Goal: Communication & Community: Answer question/provide support

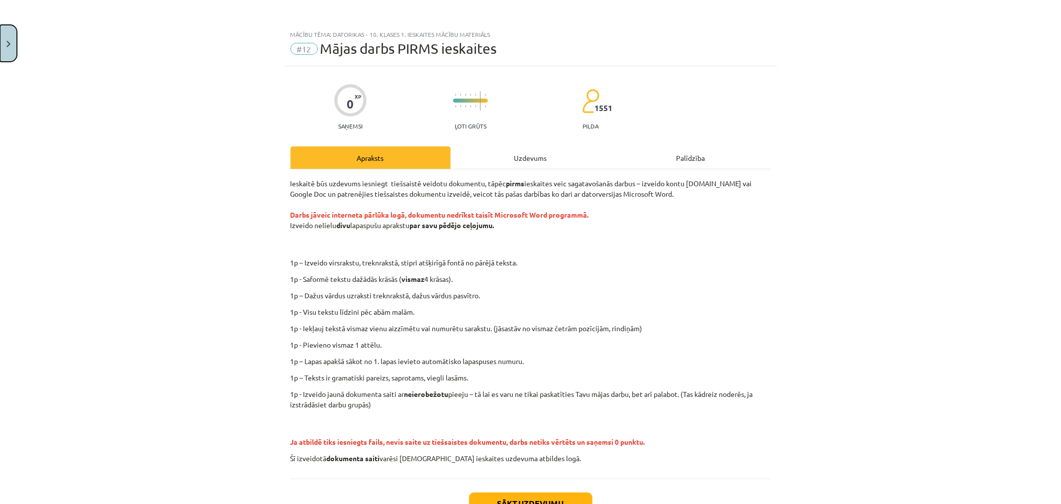
click at [7, 32] on button "Close" at bounding box center [8, 43] width 17 height 37
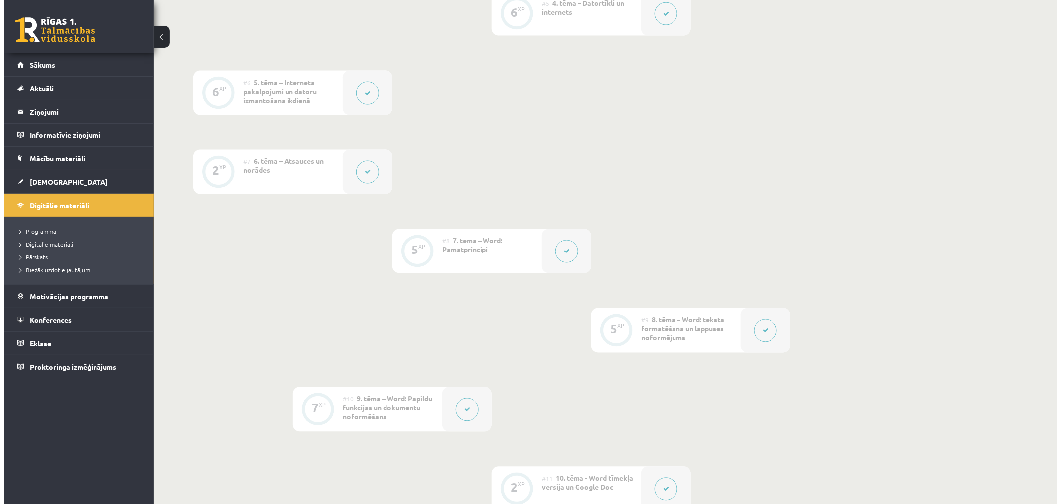
scroll to position [774, 0]
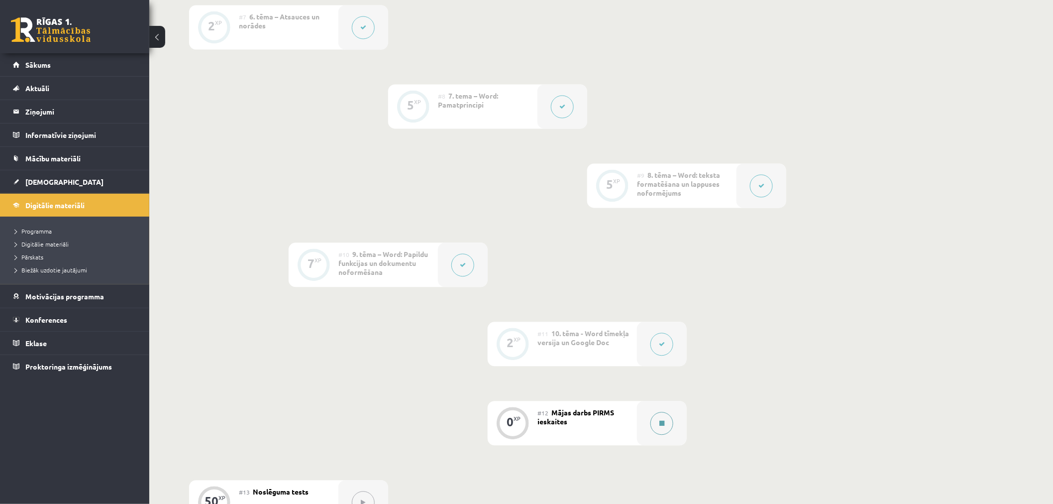
click at [660, 423] on icon at bounding box center [661, 424] width 5 height 6
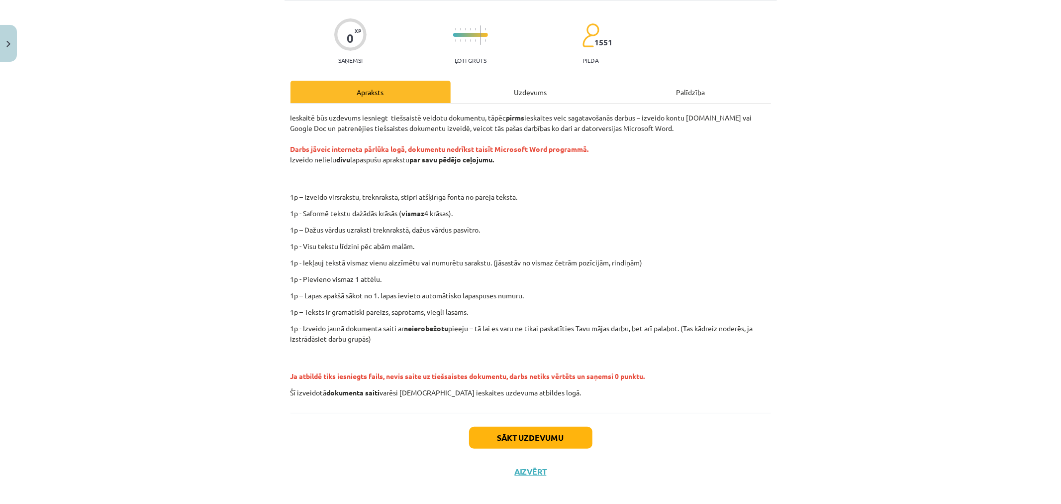
scroll to position [75, 0]
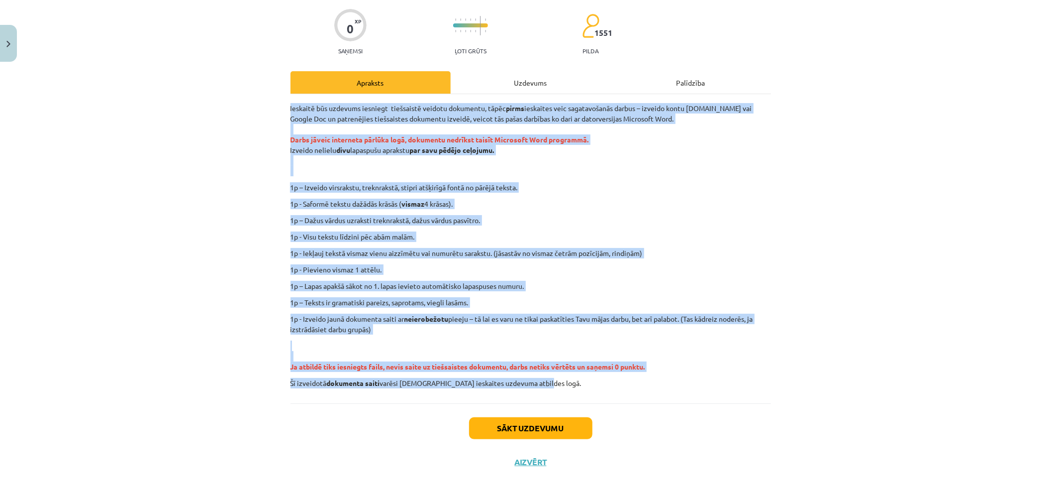
drag, startPoint x: 286, startPoint y: 107, endPoint x: 652, endPoint y: 387, distance: 460.8
click at [652, 387] on div "Ieskaitē būs uzdevums iesniegt tiešsaistē veidotu dokumentu, tāpēc pirms ieskai…" at bounding box center [531, 245] width 481 height 285
click at [570, 253] on p "1p - Iekļauj tekstā vismaz vienu aizzīmētu vai numurētu sarakstu. (jāsastāv no …" at bounding box center [531, 253] width 481 height 10
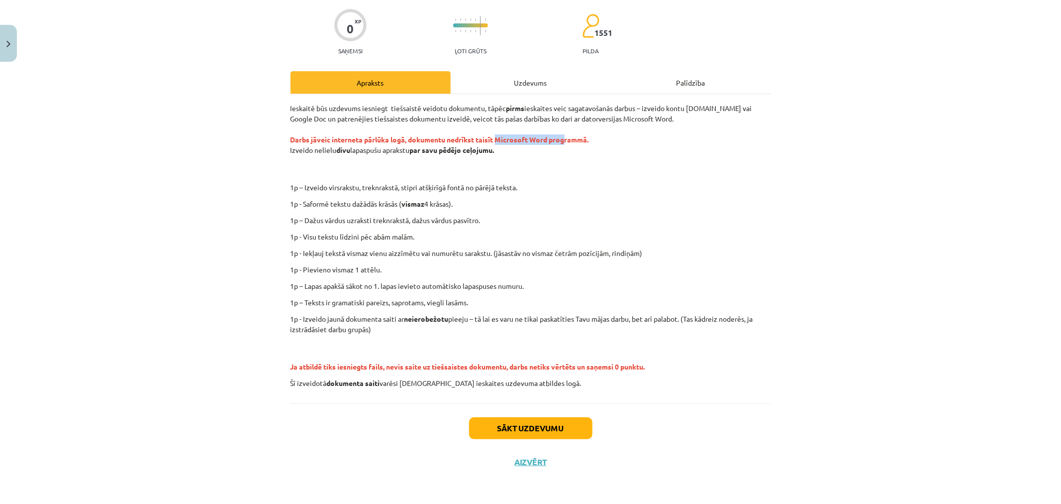
drag, startPoint x: 564, startPoint y: 137, endPoint x: 441, endPoint y: 137, distance: 122.4
click at [494, 138] on strong "Darbs jāveic interneta pārlūka logā, dokumentu nedrīkst taisīt Microsoft Word p…" at bounding box center [440, 139] width 299 height 9
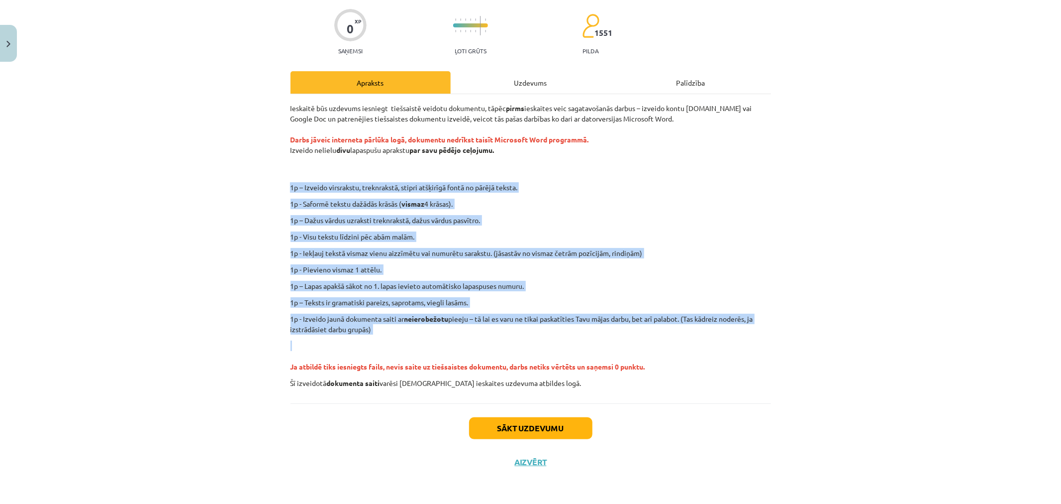
drag, startPoint x: 283, startPoint y: 182, endPoint x: 537, endPoint y: 312, distance: 286.0
click at [560, 336] on div "0 XP Saņemsi Ļoti grūts 1551 pilda Apraksts Uzdevums Palīdzība Ieskaitē būs uzd…" at bounding box center [531, 235] width 493 height 488
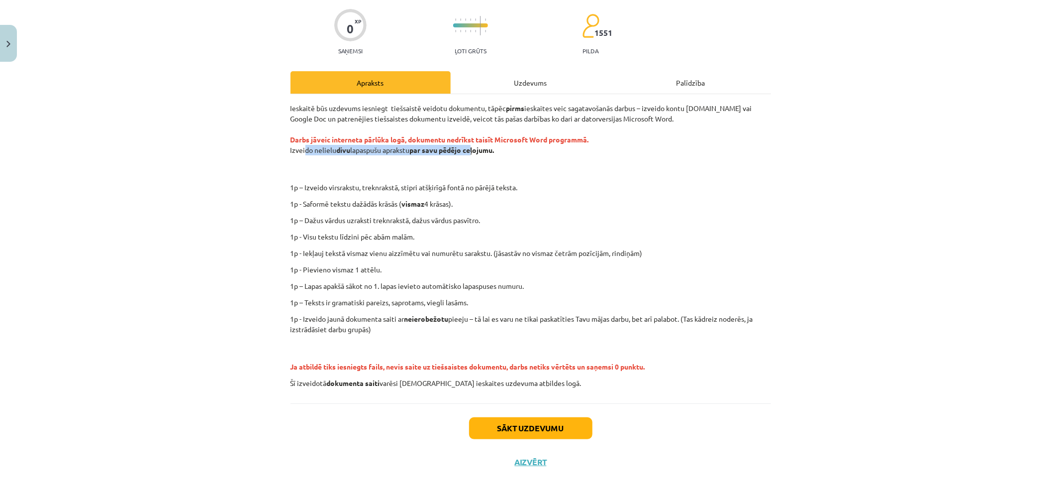
drag, startPoint x: 299, startPoint y: 152, endPoint x: 468, endPoint y: 155, distance: 169.2
click at [468, 155] on p "Ieskaitē būs uzdevums iesniegt tiešsaistē veidotu dokumentu, tāpēc pirms ieskai…" at bounding box center [531, 139] width 481 height 73
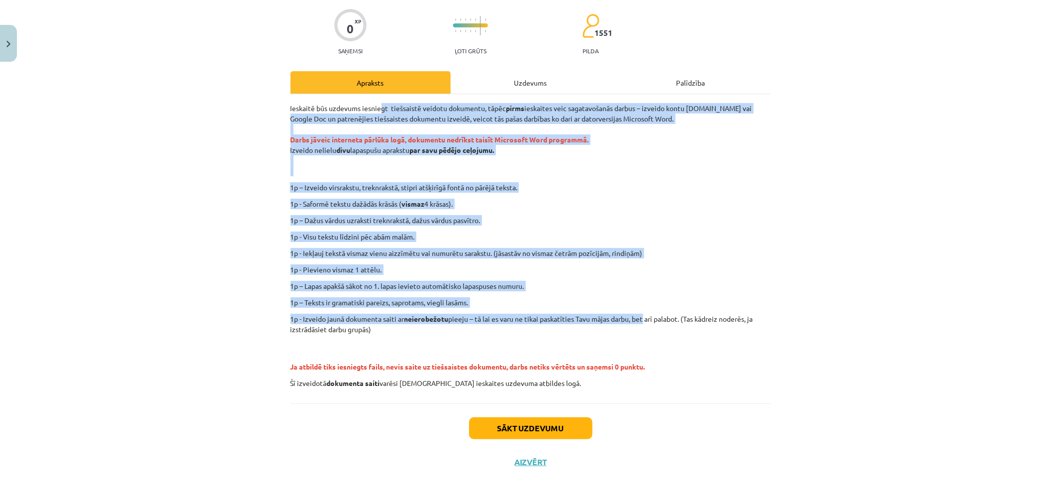
drag, startPoint x: 377, startPoint y: 105, endPoint x: 645, endPoint y: 310, distance: 337.3
click at [645, 310] on div "Ieskaitē būs uzdevums iesniegt tiešsaistē veidotu dokumentu, tāpēc pirms ieskai…" at bounding box center [531, 245] width 481 height 285
click at [553, 317] on p "1p - Izveido jaunā dokumenta saiti ar neierobežotu pieeju – tā lai es varu ne t…" at bounding box center [531, 324] width 481 height 21
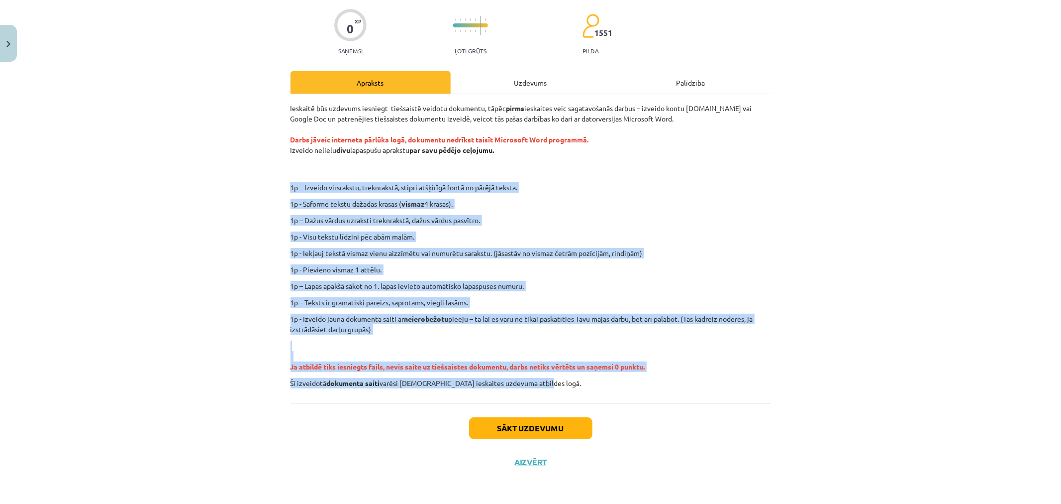
drag, startPoint x: 535, startPoint y: 381, endPoint x: 326, endPoint y: 166, distance: 299.8
click at [326, 166] on div "Ieskaitē būs uzdevums iesniegt tiešsaistē veidotu dokumentu, tāpēc pirms ieskai…" at bounding box center [531, 245] width 481 height 285
click at [416, 218] on p "1p – Dažus vārdus uzraksti treknrakstā, dažus vārdus pasvītro." at bounding box center [531, 220] width 481 height 10
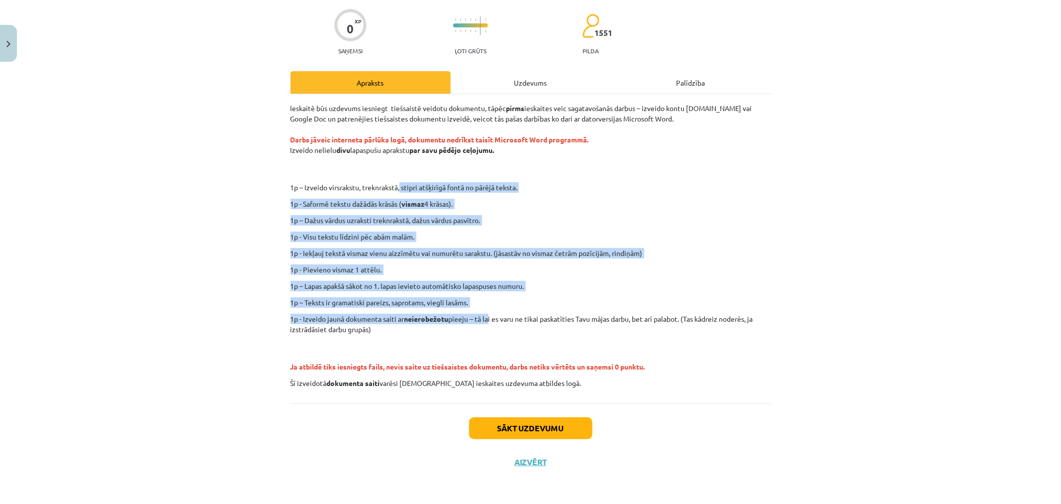
drag, startPoint x: 488, startPoint y: 318, endPoint x: 397, endPoint y: 182, distance: 164.4
click at [397, 182] on div "Ieskaitē būs uzdevums iesniegt tiešsaistē veidotu dokumentu, tāpēc pirms ieskai…" at bounding box center [531, 245] width 481 height 285
click at [519, 217] on p "1p – Dažus vārdus uzraksti treknrakstā, dažus vārdus pasvītro." at bounding box center [531, 220] width 481 height 10
drag, startPoint x: 532, startPoint y: 316, endPoint x: 451, endPoint y: 167, distance: 170.6
click at [418, 158] on div "Ieskaitē būs uzdevums iesniegt tiešsaistē veidotu dokumentu, tāpēc pirms ieskai…" at bounding box center [531, 245] width 481 height 285
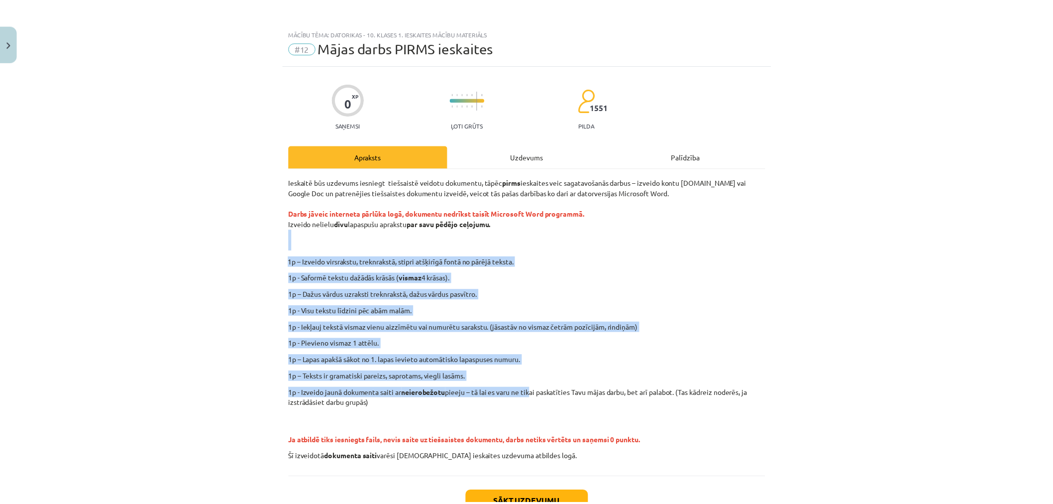
scroll to position [0, 0]
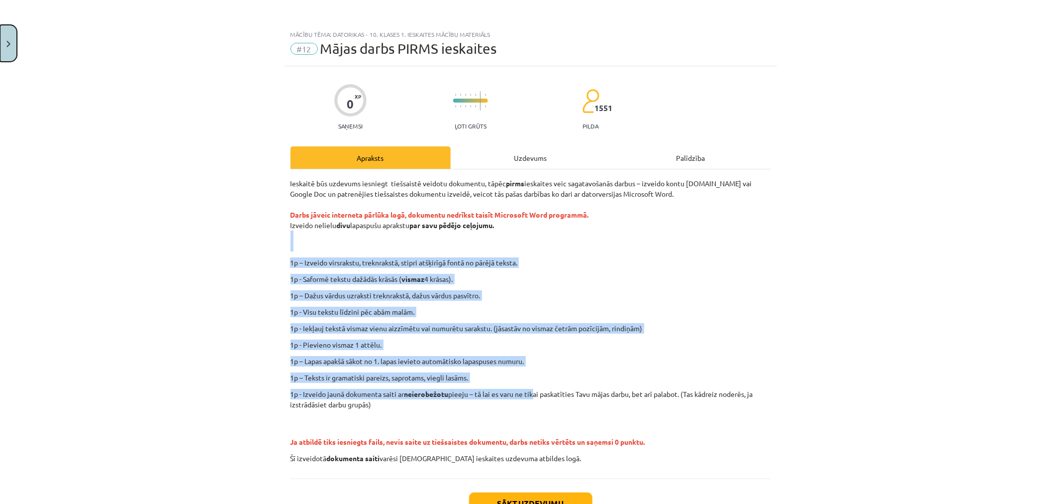
click at [12, 40] on button "Close" at bounding box center [8, 43] width 17 height 37
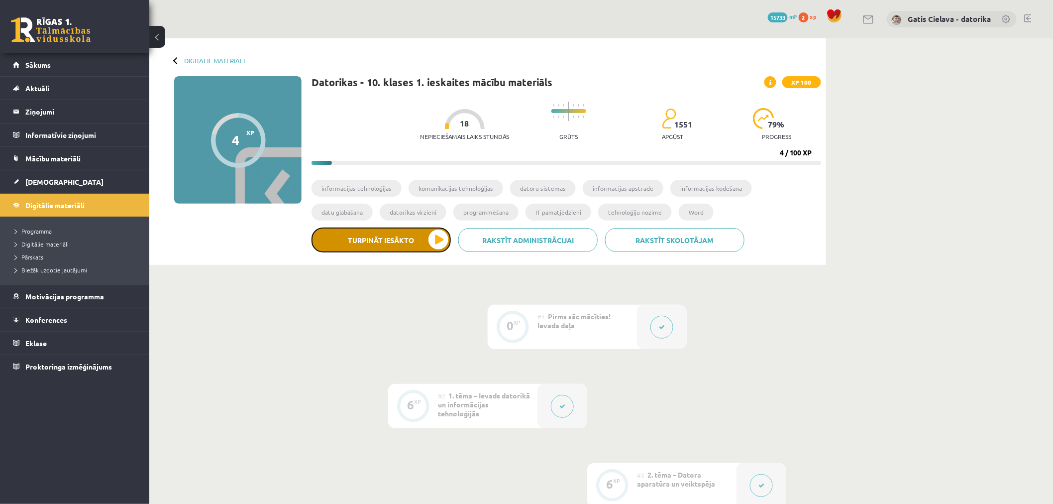
click at [399, 237] on button "Turpināt iesākto" at bounding box center [381, 239] width 139 height 25
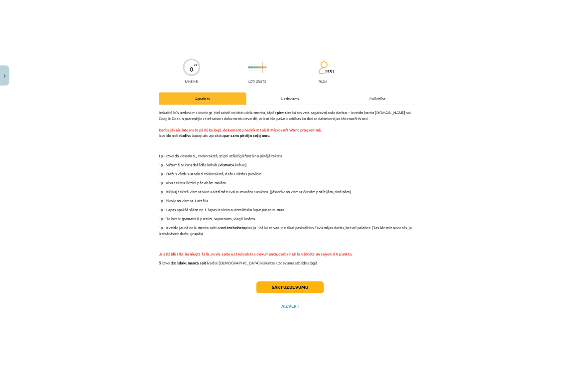
scroll to position [75, 0]
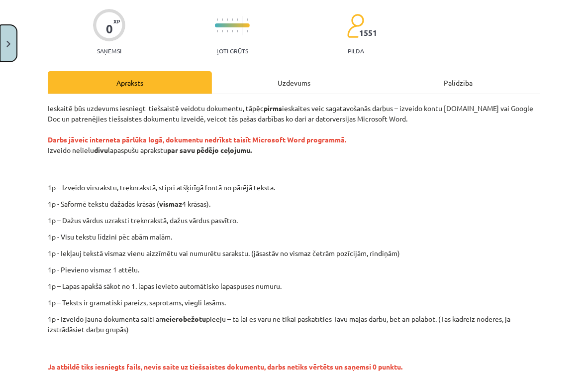
click at [13, 38] on button "Close" at bounding box center [8, 43] width 17 height 37
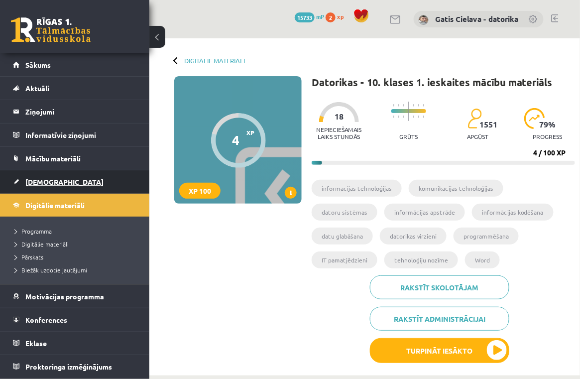
click at [45, 179] on span "[DEMOGRAPHIC_DATA]" at bounding box center [64, 181] width 78 height 9
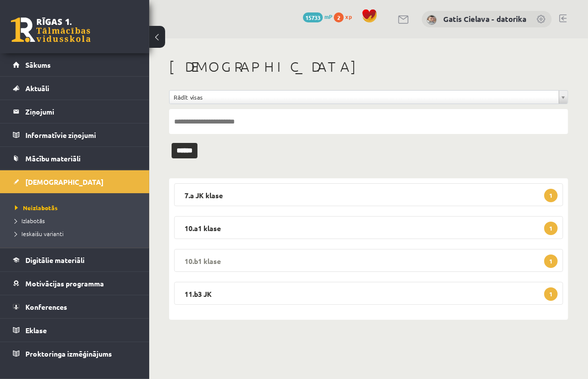
click at [212, 257] on legend "10.b1 klase 1" at bounding box center [368, 260] width 389 height 23
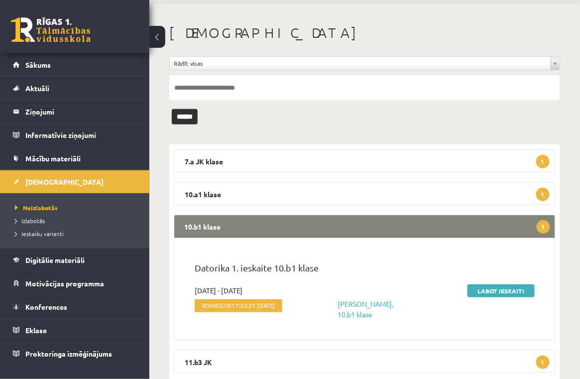
scroll to position [70, 0]
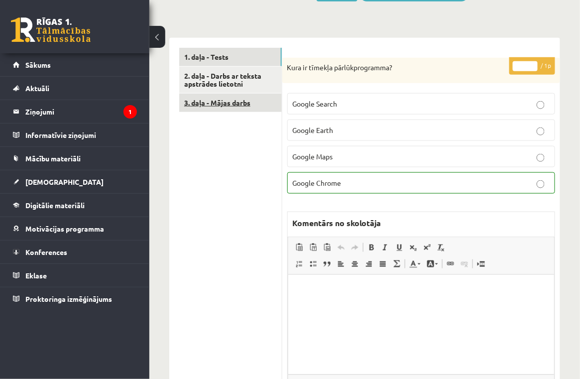
click at [226, 106] on link "3. daļa - Mājas darbs" at bounding box center [230, 103] width 103 height 18
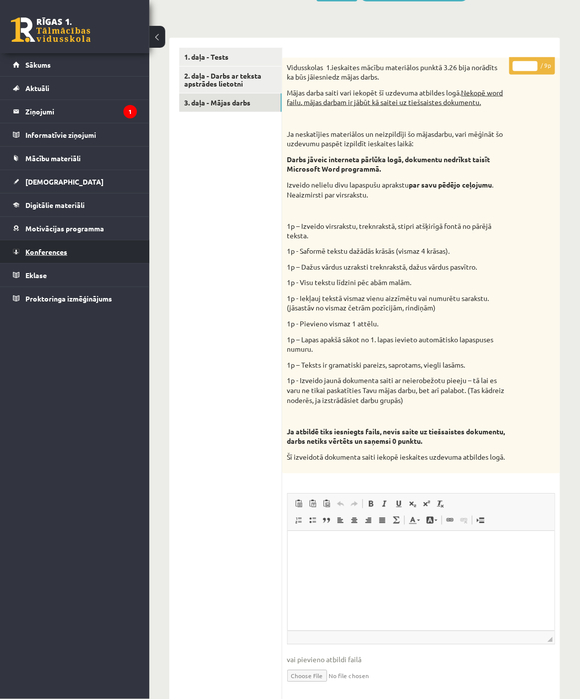
click at [52, 252] on span "Konferences" at bounding box center [46, 251] width 42 height 9
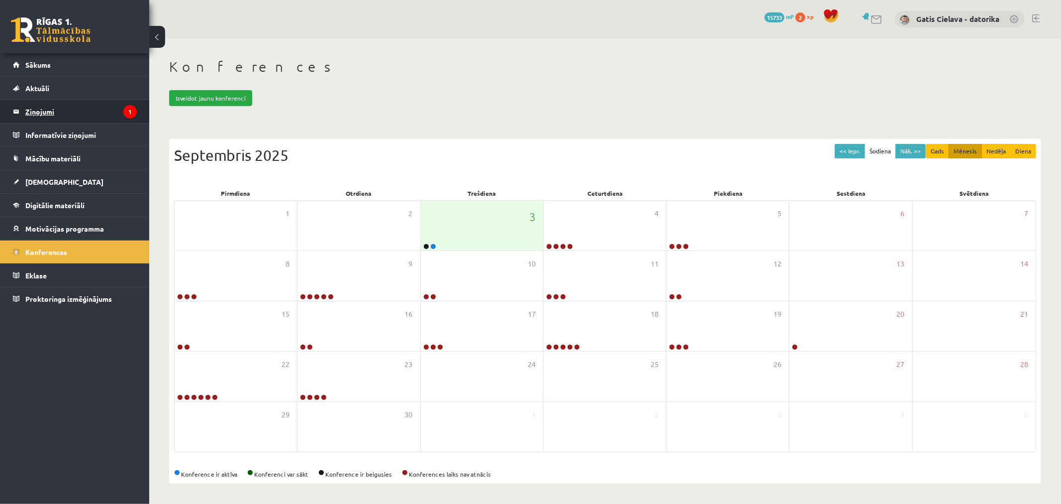
click at [46, 116] on legend "Ziņojumi 1" at bounding box center [80, 111] width 111 height 23
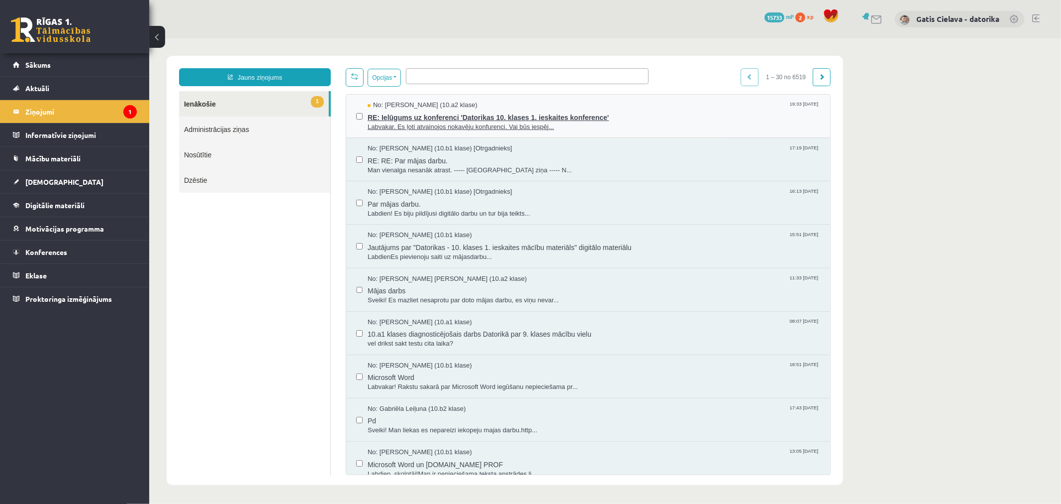
click at [474, 124] on span "Labvakar. Es ļoti atvainojos nokavēju konfurenci. Vai būs iespēj..." at bounding box center [593, 126] width 453 height 9
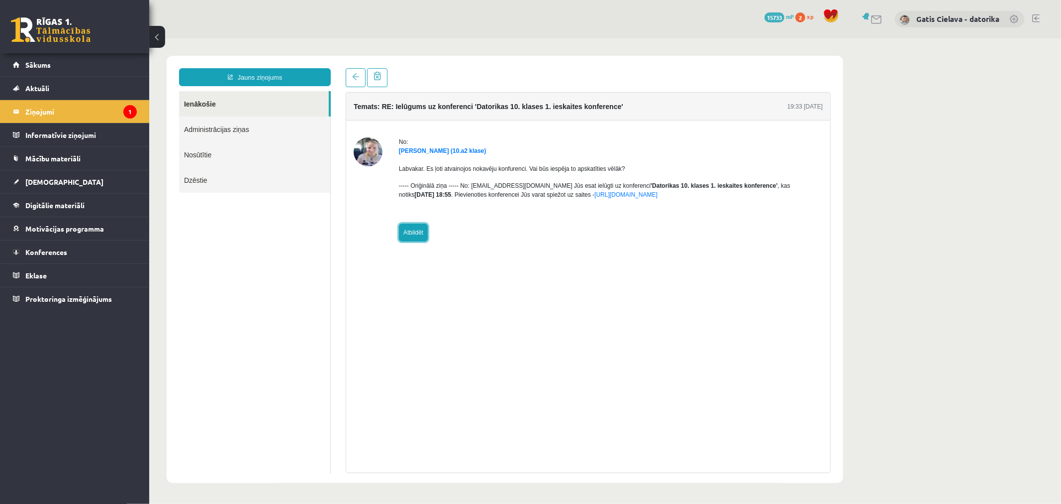
click at [423, 226] on link "Atbildēt" at bounding box center [413, 232] width 29 height 18
type input "**********"
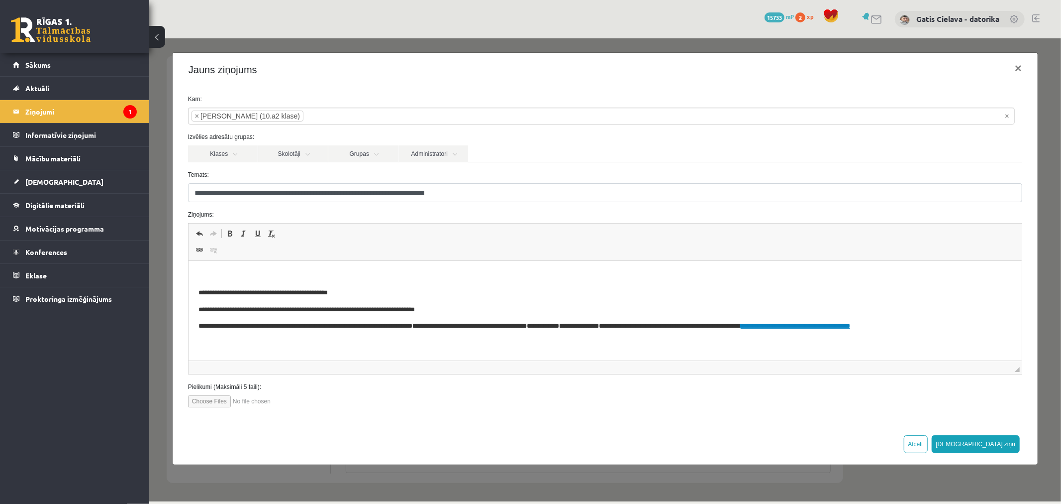
click at [327, 264] on html "**********" at bounding box center [605, 301] width 834 height 81
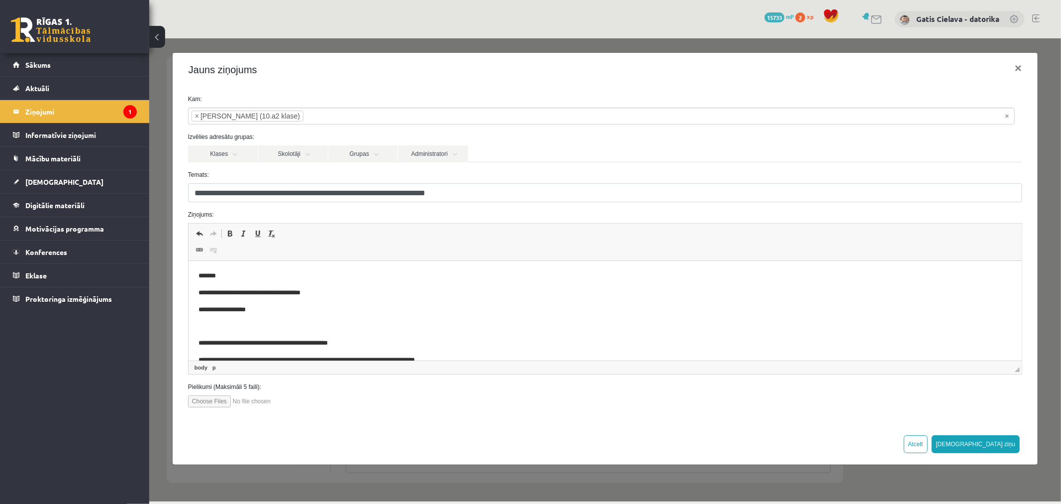
click at [302, 298] on p "**********" at bounding box center [601, 293] width 806 height 10
click at [999, 438] on button "Sūtīt ziņu" at bounding box center [976, 443] width 89 height 18
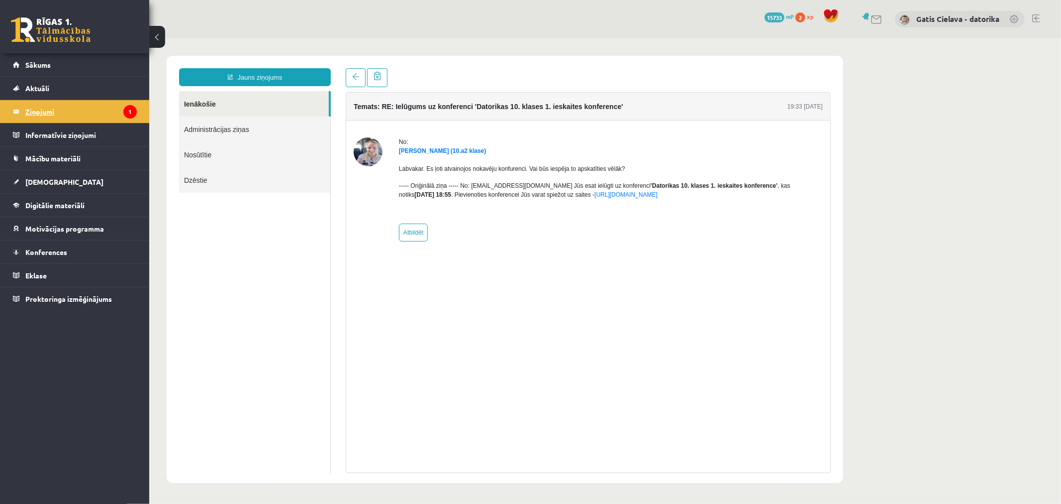
click at [45, 110] on legend "Ziņojumi 1" at bounding box center [80, 111] width 111 height 23
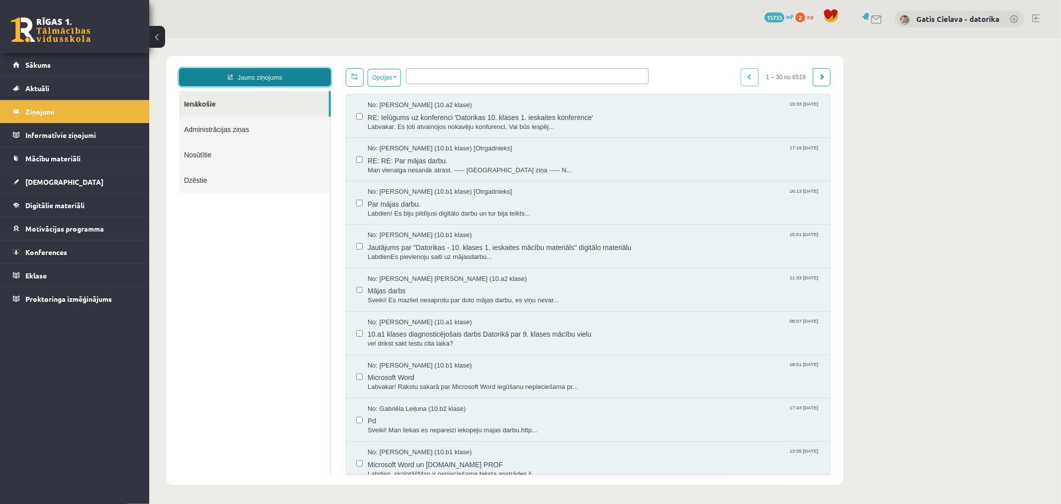
click at [259, 76] on link "Jauns ziņojums" at bounding box center [255, 77] width 152 height 18
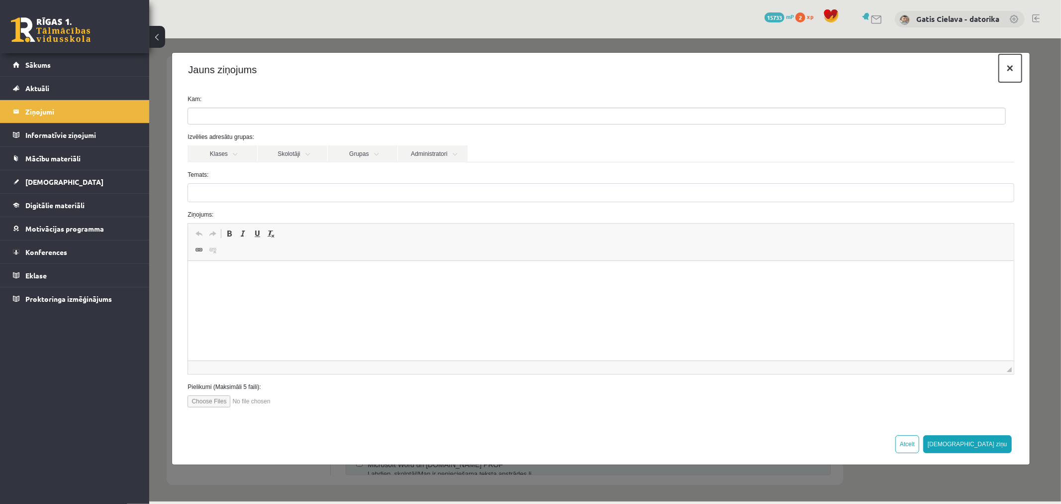
click at [1005, 65] on button "×" at bounding box center [1010, 68] width 23 height 28
